Goal: Transaction & Acquisition: Book appointment/travel/reservation

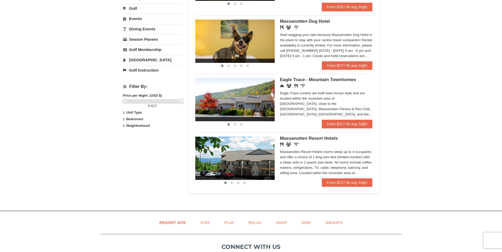
scroll to position [159, 0]
click at [349, 186] on link "From $227.00 avg /night" at bounding box center [347, 182] width 51 height 8
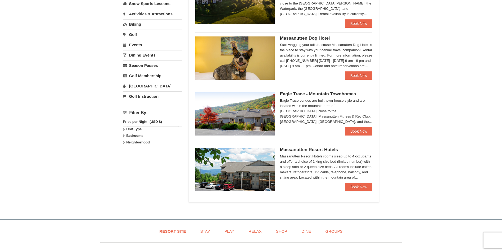
scroll to position [227, 0]
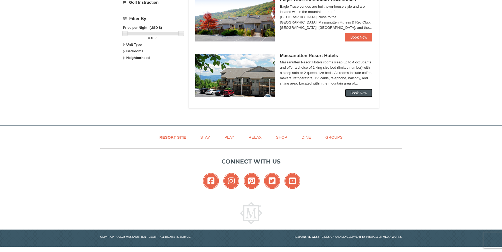
click at [354, 97] on link "Book Now" at bounding box center [359, 93] width 28 height 8
